Goal: Task Accomplishment & Management: Use online tool/utility

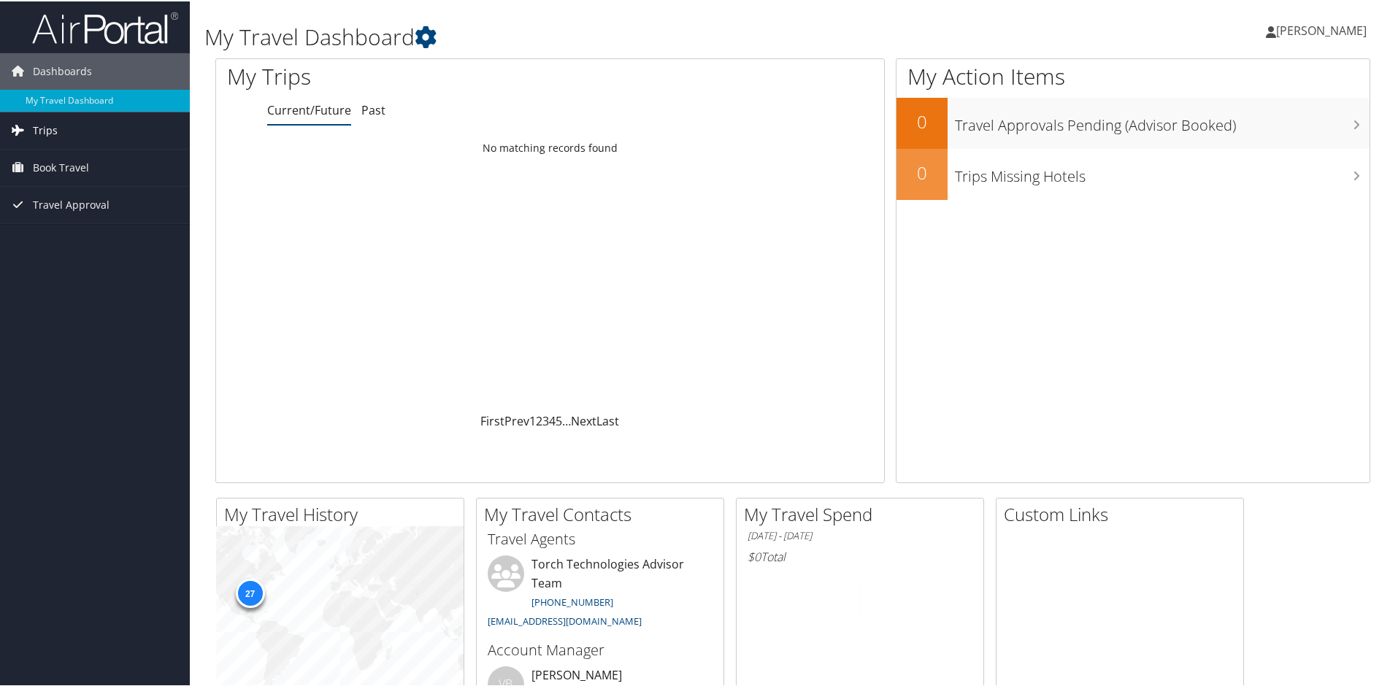
click at [48, 134] on span "Trips" at bounding box center [45, 129] width 25 height 36
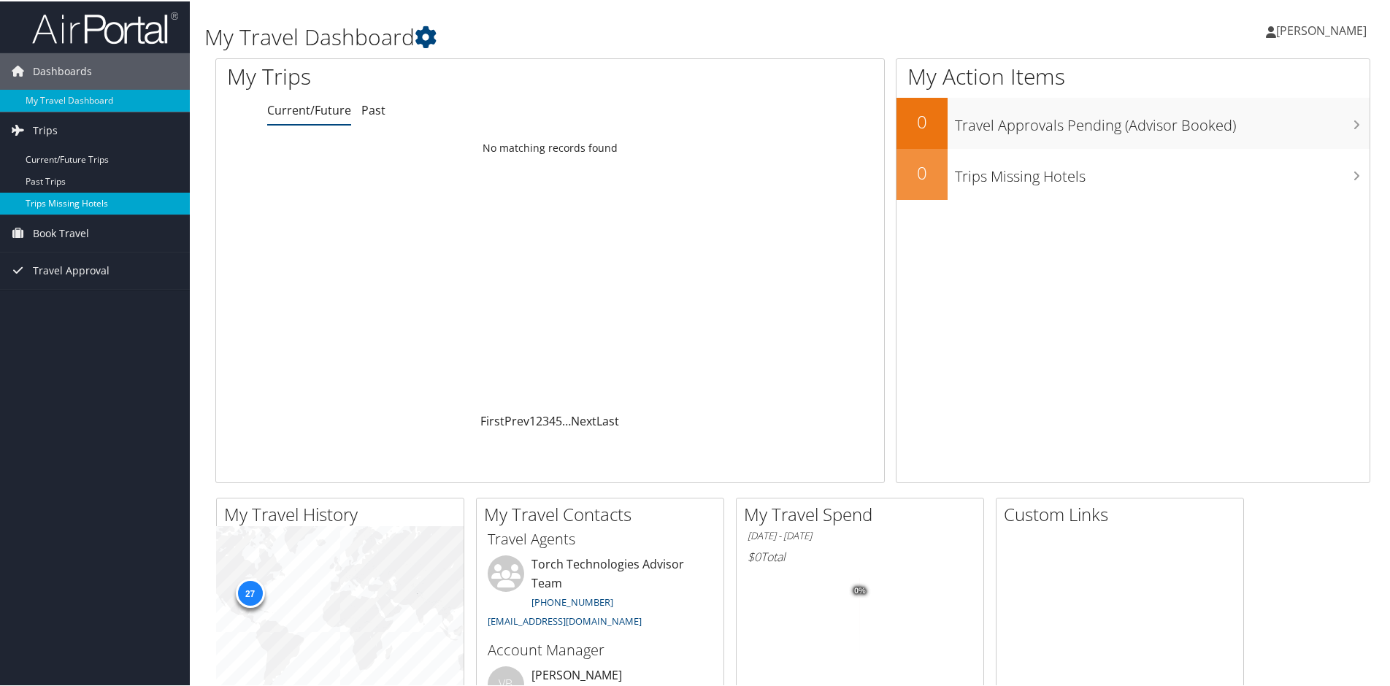
click at [63, 199] on link "Trips Missing Hotels" at bounding box center [95, 202] width 190 height 22
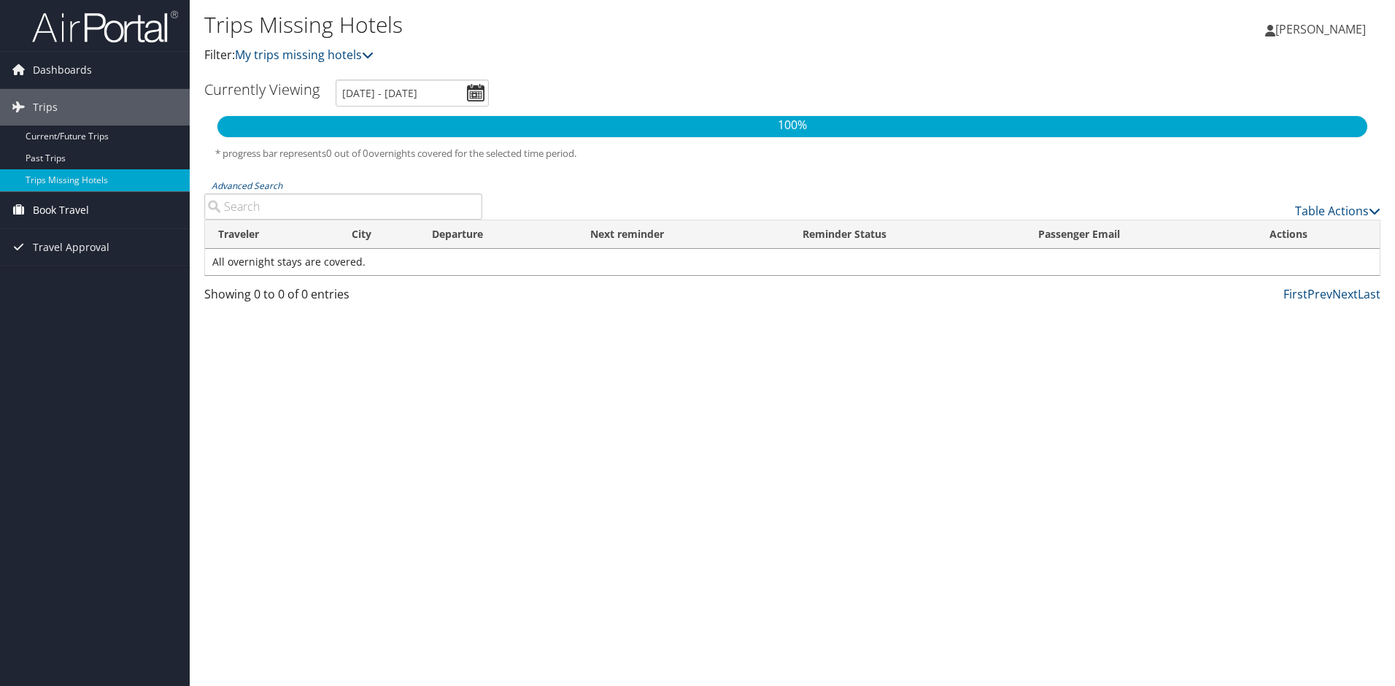
click at [61, 208] on span "Book Travel" at bounding box center [61, 210] width 56 height 36
click at [66, 282] on link "Book/Manage Online Trips" at bounding box center [95, 283] width 190 height 22
